Goal: Task Accomplishment & Management: Use online tool/utility

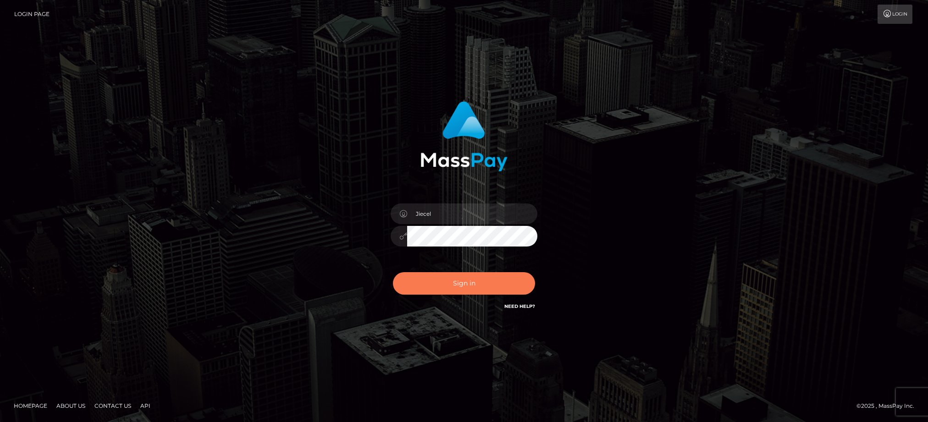
click at [455, 274] on button "Sign in" at bounding box center [464, 283] width 142 height 22
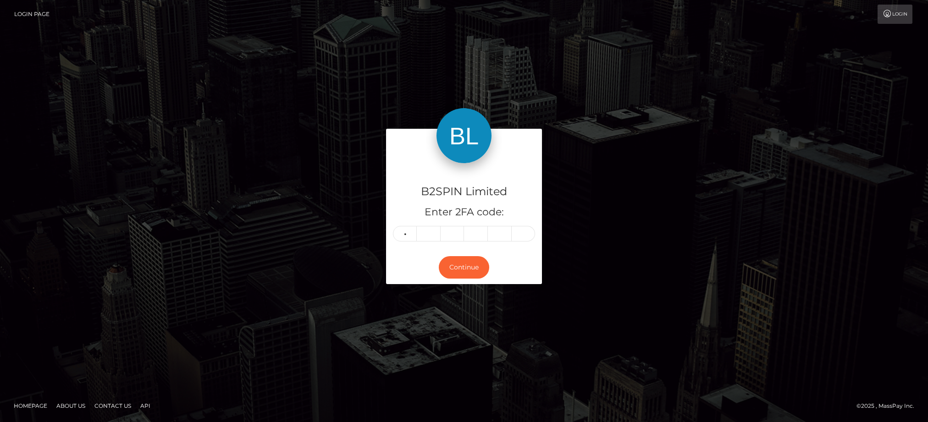
type input "6"
type input "0"
type input "2"
type input "8"
type input "4"
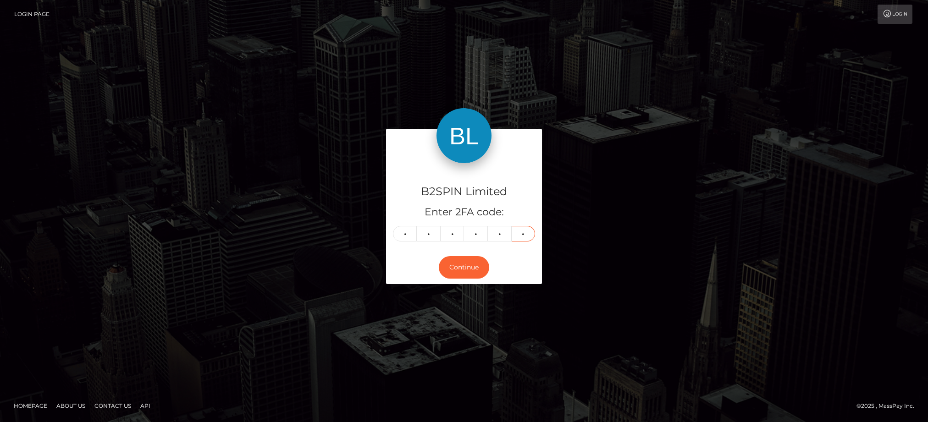
type input "5"
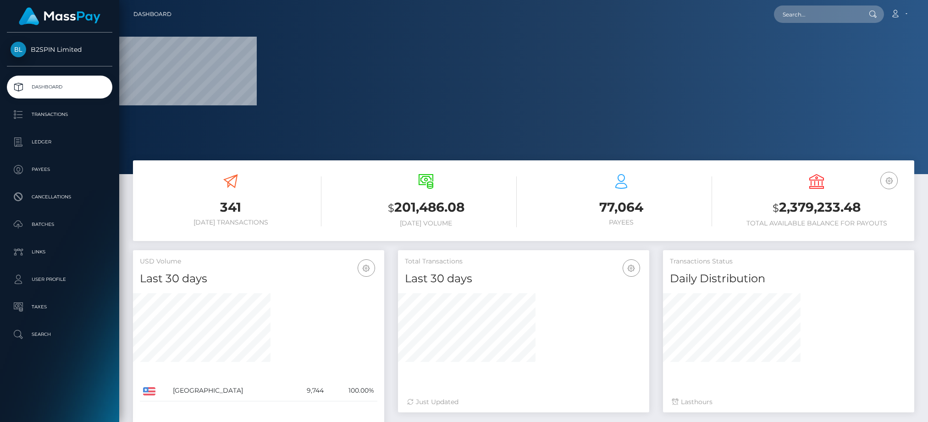
click at [680, 422] on div "Transactions Status Daily Distribution Last hours" at bounding box center [788, 336] width 265 height 172
click at [835, 13] on input "text" at bounding box center [817, 14] width 86 height 17
paste input "3278993"
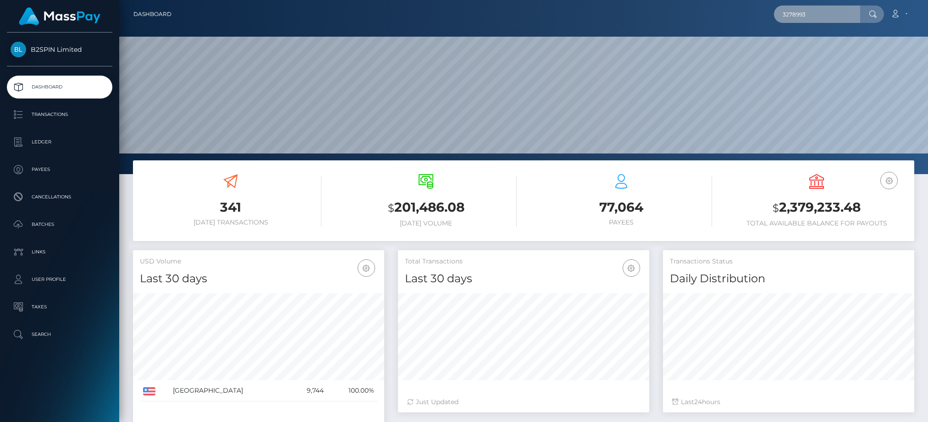
scroll to position [162, 251]
click at [822, 19] on input "3278993" at bounding box center [817, 14] width 86 height 17
drag, startPoint x: 837, startPoint y: 6, endPoint x: 718, endPoint y: 15, distance: 119.6
click at [718, 15] on div "3278993 Loading... Loading... Account Edit Profile Logout" at bounding box center [546, 14] width 735 height 19
paste input "1814978888"
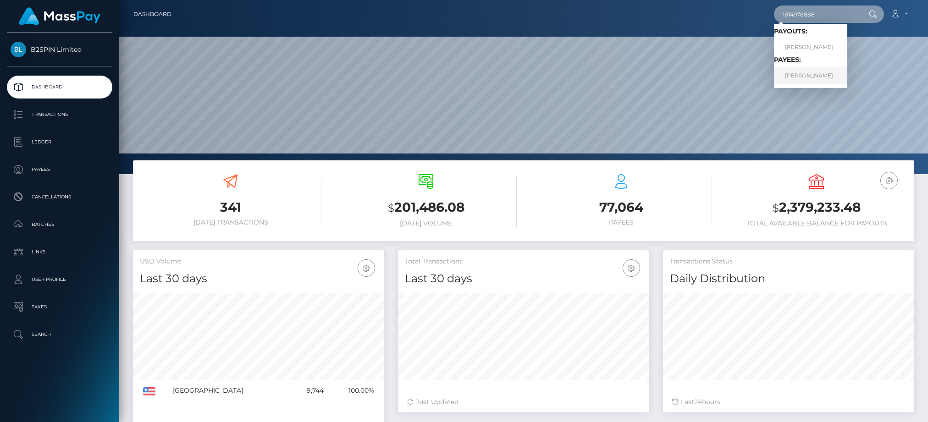
type input "1814978888"
click at [800, 76] on link "ELLYN MARIE WILLIAMS" at bounding box center [810, 75] width 73 height 17
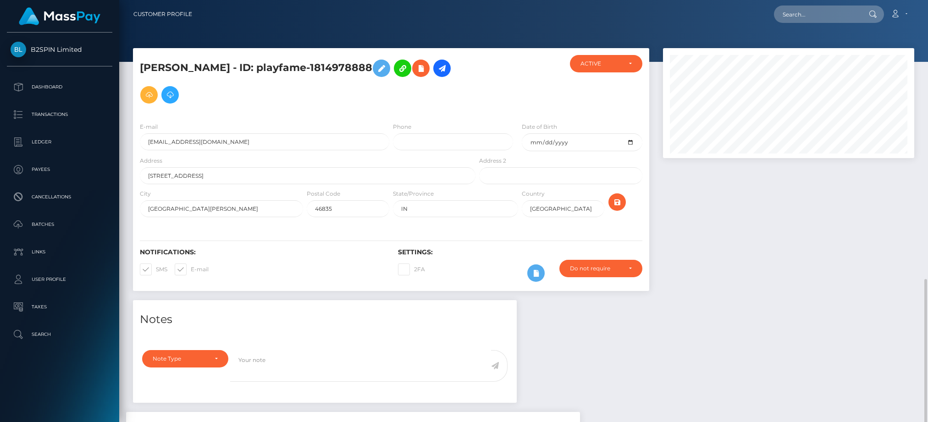
scroll to position [110, 251]
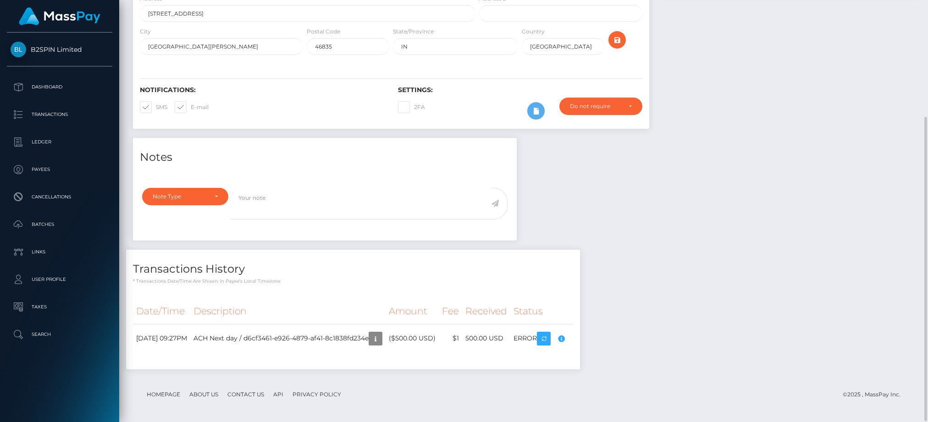
drag, startPoint x: 510, startPoint y: 394, endPoint x: 691, endPoint y: 281, distance: 213.0
click at [512, 394] on footer "Homepage About Us Contact Us API Privacy Policy © 2025 , MassPay Inc." at bounding box center [524, 395] width 782 height 32
click at [757, 72] on div at bounding box center [788, 12] width 265 height 252
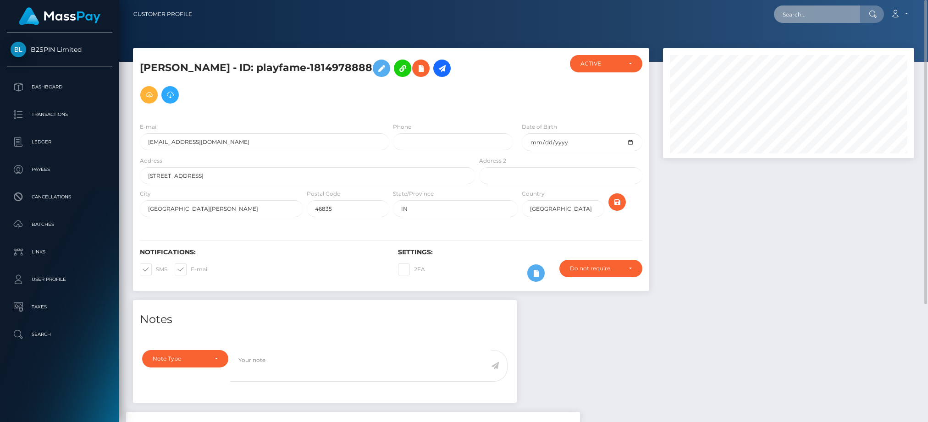
click at [853, 20] on input "text" at bounding box center [817, 14] width 86 height 17
paste input "d6cf3461-e926-4879-af41-8c1838fd234e"
type input "d6cf3461-e926-4879-af41-8c1838fd234e"
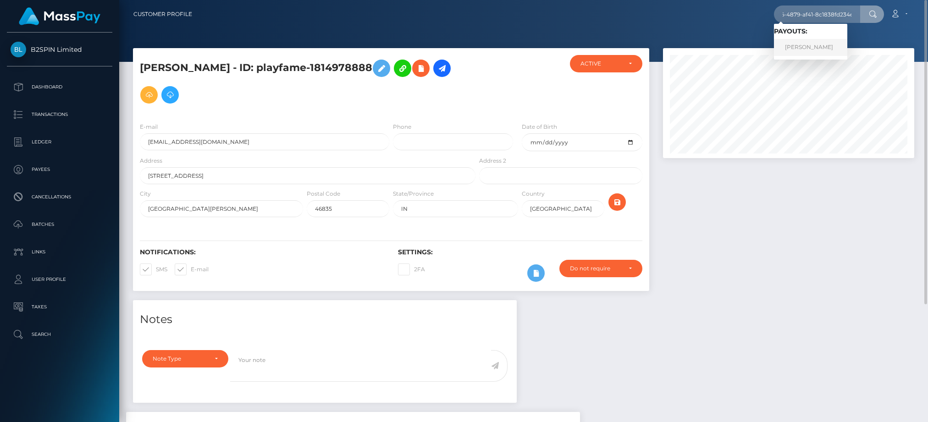
scroll to position [0, 0]
click at [809, 43] on link "ELLYN MARIE WILLIAMS" at bounding box center [810, 47] width 73 height 17
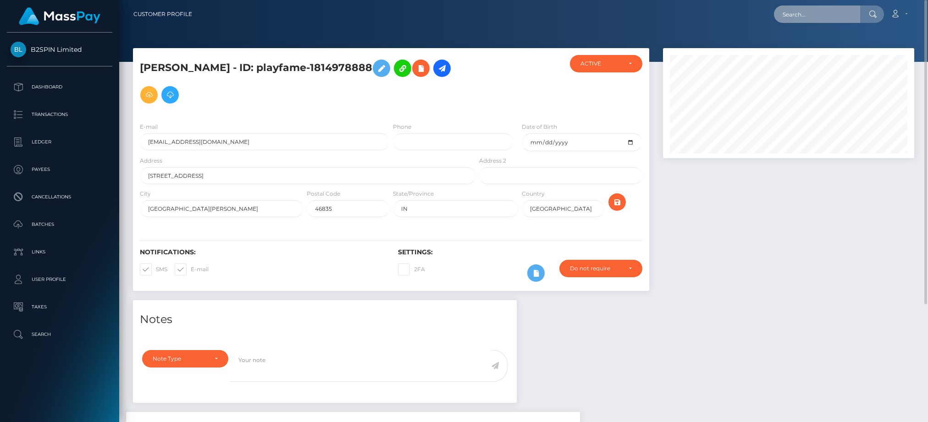
click at [815, 20] on input "text" at bounding box center [817, 14] width 86 height 17
paste input "ec582d7b-d37b-45b6-be75-6e2a849ced81"
type input "ec582d7b-d37b-45b6-be75-6e2a849ced81"
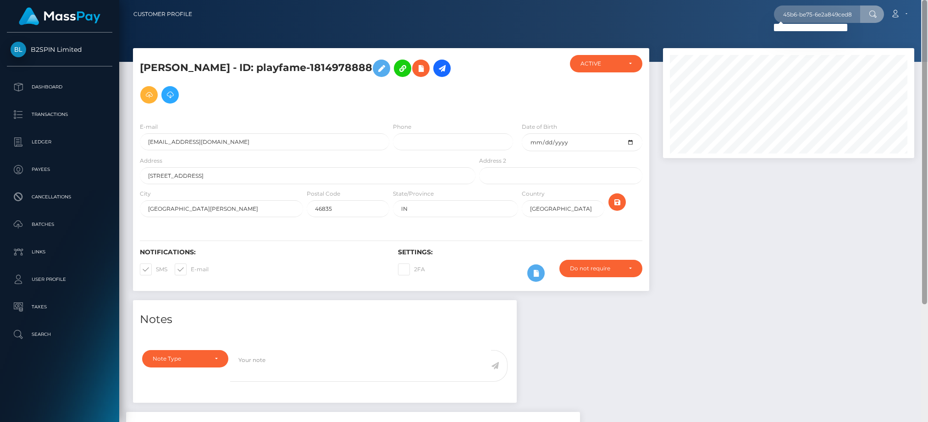
scroll to position [0, 0]
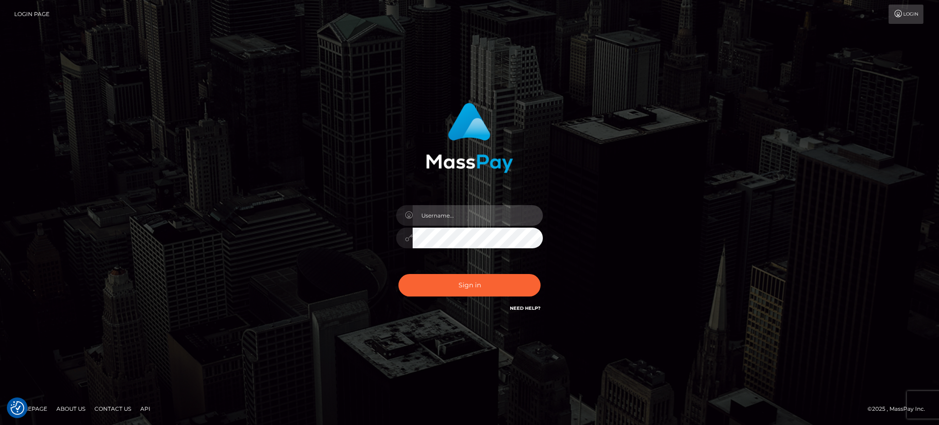
type input "Jiecel"
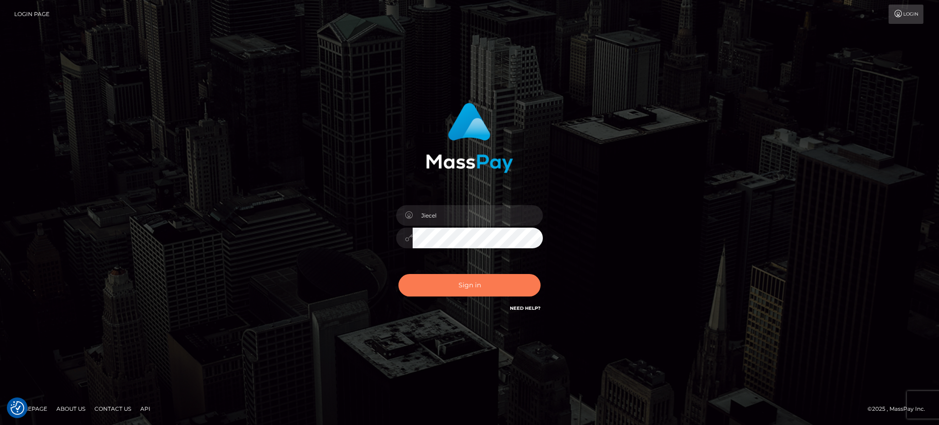
click at [476, 287] on button "Sign in" at bounding box center [470, 285] width 142 height 22
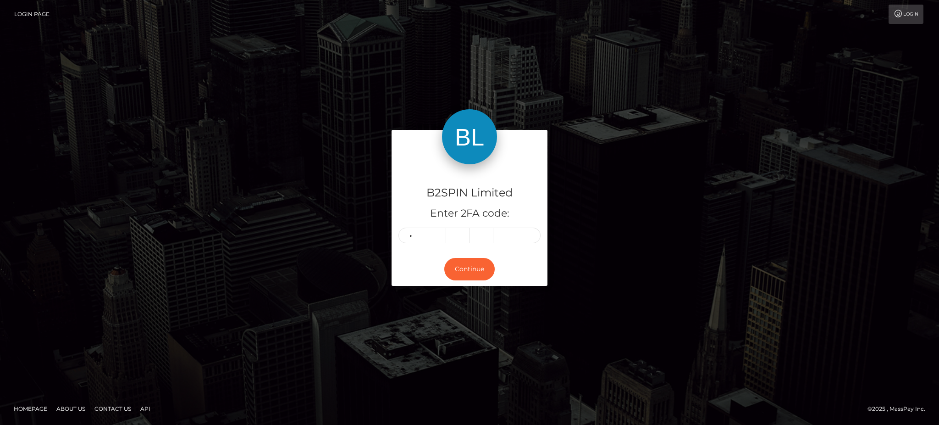
type input "5"
type input "8"
type input "4"
type input "9"
type input "0"
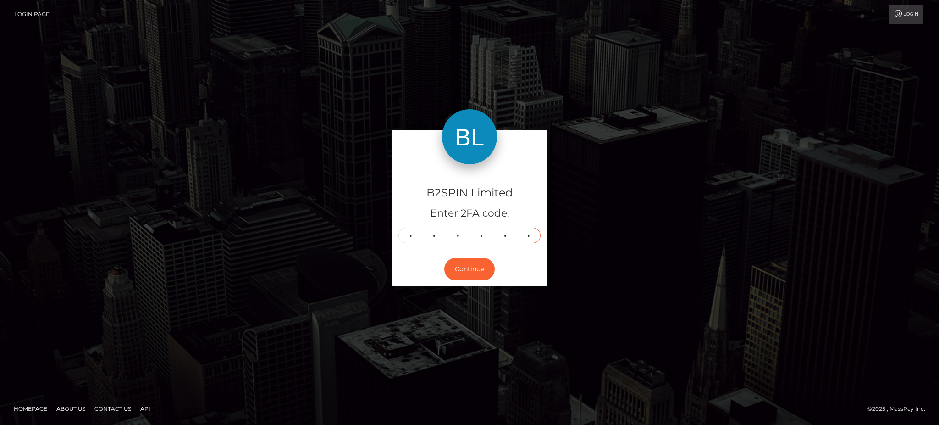
type input "0"
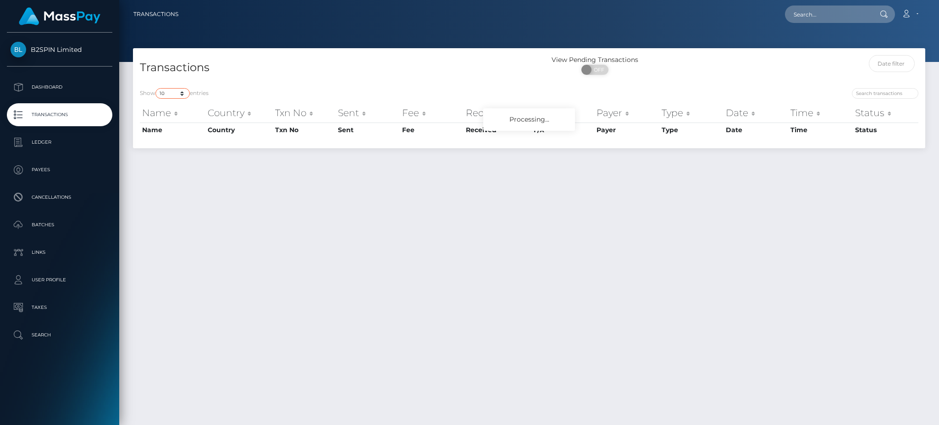
click at [169, 92] on select "10 25 50 100 250 500 1,000 3,500" at bounding box center [172, 93] width 34 height 11
select select "3500"
click at [156, 88] on select "10 25 50 100 250 500 1,000 3,500" at bounding box center [172, 93] width 34 height 11
click at [603, 73] on span "OFF" at bounding box center [598, 70] width 23 height 10
checkbox input "true"
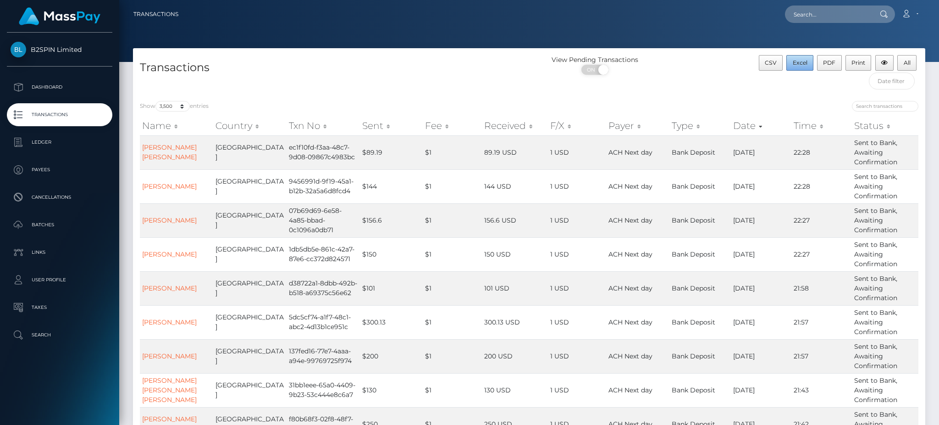
click at [803, 67] on button "Excel" at bounding box center [800, 63] width 27 height 16
